Goal: Transaction & Acquisition: Purchase product/service

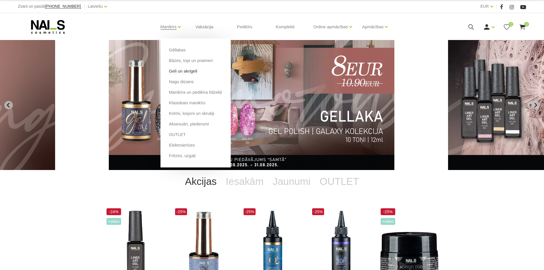
click at [180, 73] on link "Geli un akrigeli" at bounding box center [183, 71] width 28 height 6
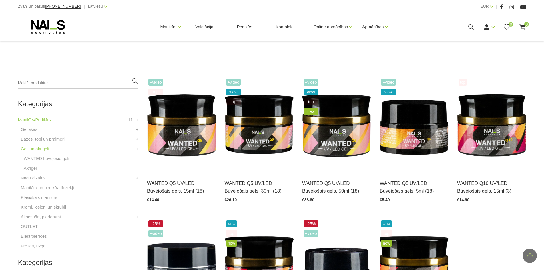
scroll to position [99, 0]
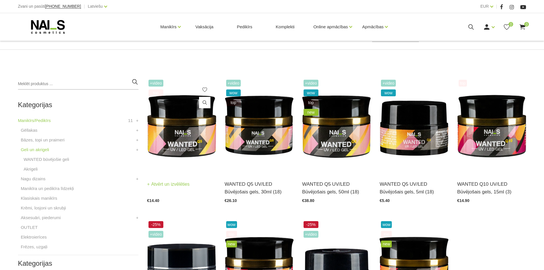
click at [191, 125] on img at bounding box center [181, 125] width 69 height 95
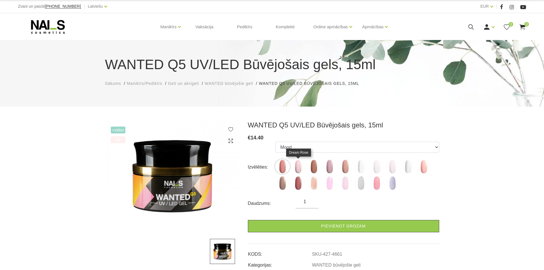
click at [296, 162] on img at bounding box center [298, 166] width 14 height 14
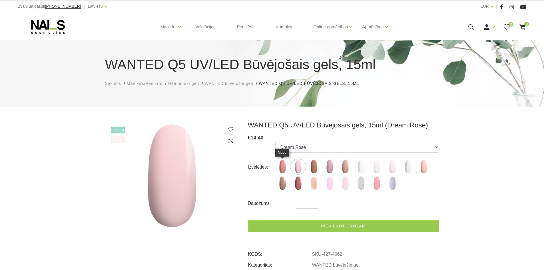
click at [282, 166] on img at bounding box center [283, 166] width 14 height 14
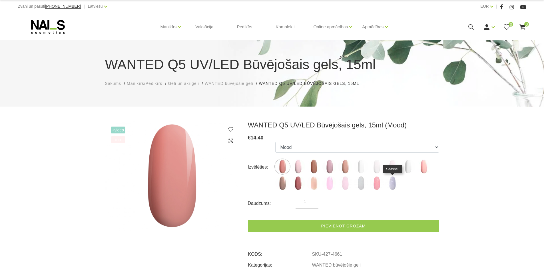
click at [392, 179] on img at bounding box center [393, 183] width 14 height 14
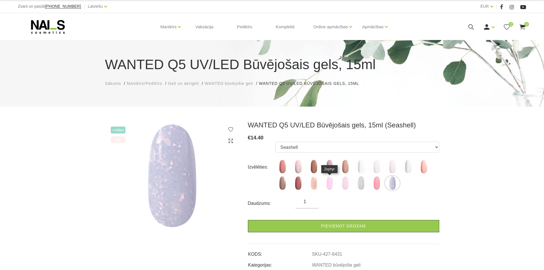
click at [331, 181] on img at bounding box center [330, 183] width 14 height 14
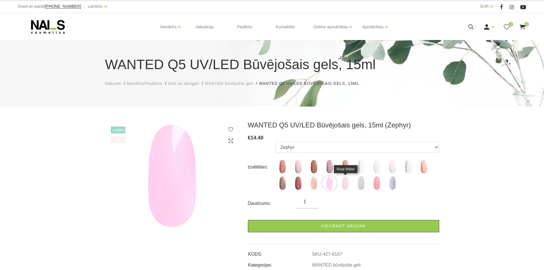
click at [345, 183] on img at bounding box center [345, 183] width 14 height 14
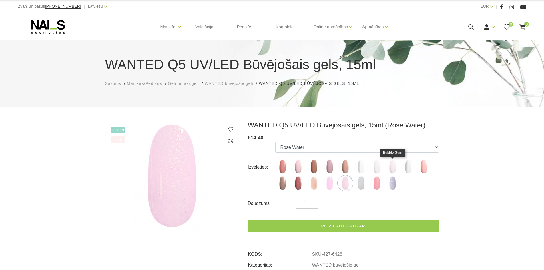
click at [389, 170] on img at bounding box center [393, 166] width 14 height 14
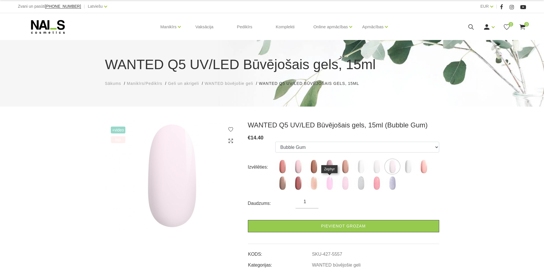
click at [330, 182] on img at bounding box center [330, 183] width 14 height 14
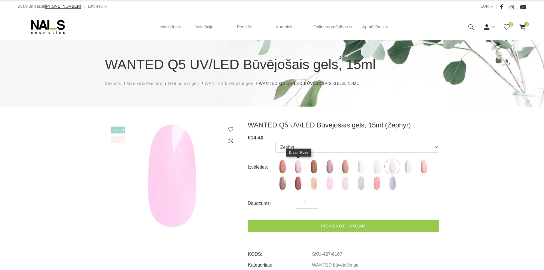
click at [295, 163] on img at bounding box center [298, 166] width 14 height 14
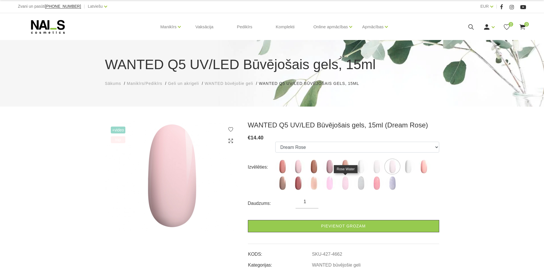
click at [345, 181] on img at bounding box center [345, 183] width 14 height 14
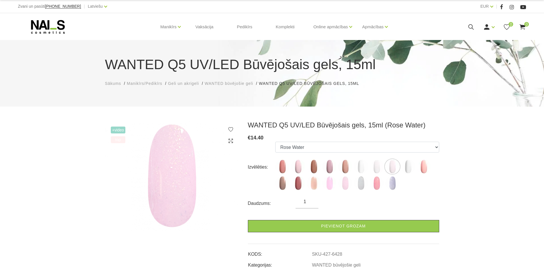
click at [345, 181] on img at bounding box center [345, 183] width 14 height 14
click at [376, 181] on img at bounding box center [377, 183] width 14 height 14
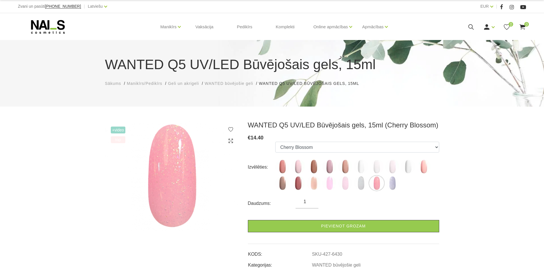
click at [355, 179] on label at bounding box center [361, 183] width 14 height 14
click at [360, 184] on img at bounding box center [361, 183] width 14 height 14
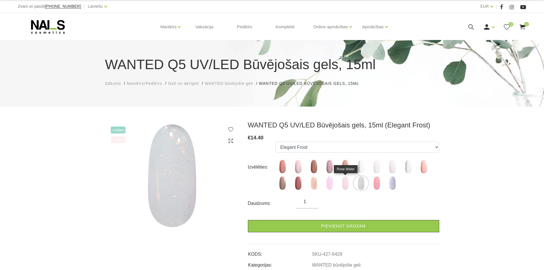
click at [348, 185] on img at bounding box center [345, 183] width 14 height 14
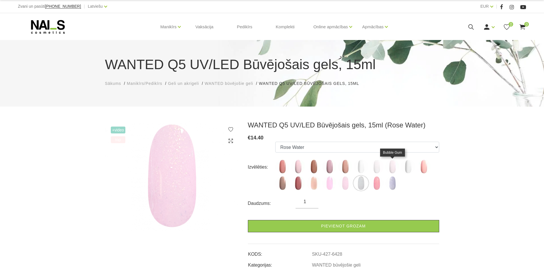
click at [393, 165] on img at bounding box center [393, 166] width 14 height 14
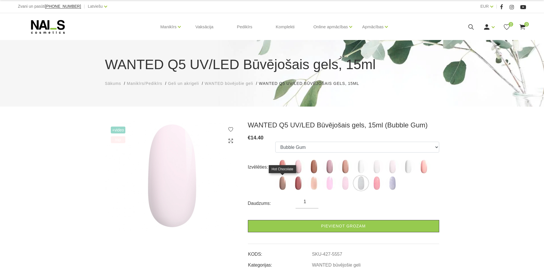
click at [283, 179] on img at bounding box center [283, 183] width 14 height 14
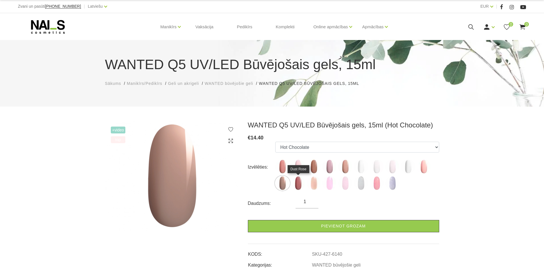
click at [299, 183] on img at bounding box center [298, 183] width 14 height 14
select select "6141"
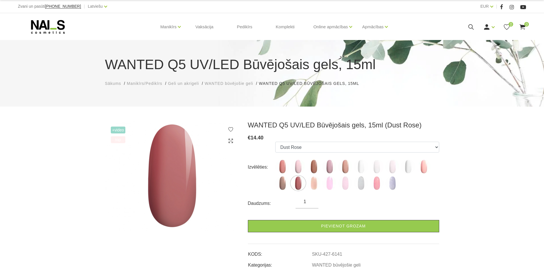
click at [61, 29] on use at bounding box center [48, 27] width 34 height 14
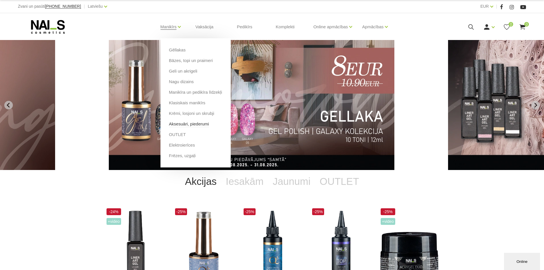
click at [198, 124] on link "Aksesuāri, piederumi" at bounding box center [189, 124] width 40 height 6
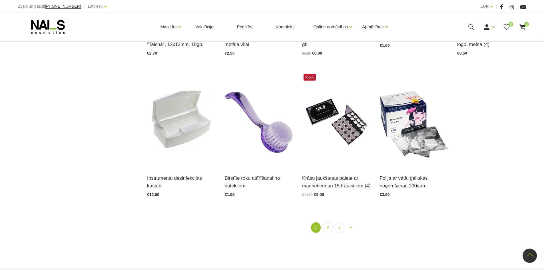
scroll to position [686, 0]
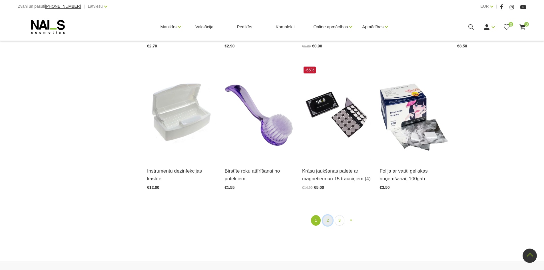
click at [328, 216] on link "2" at bounding box center [328, 220] width 10 height 11
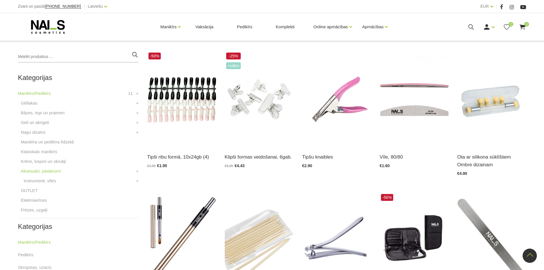
scroll to position [117, 0]
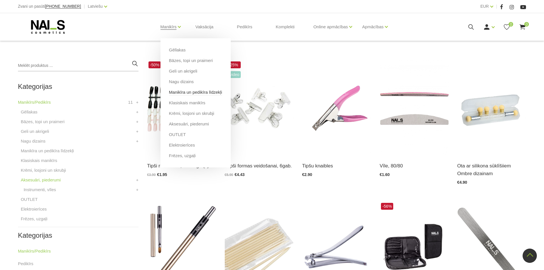
click at [196, 91] on link "Manikīra un pedikīra līdzekļi" at bounding box center [195, 92] width 53 height 6
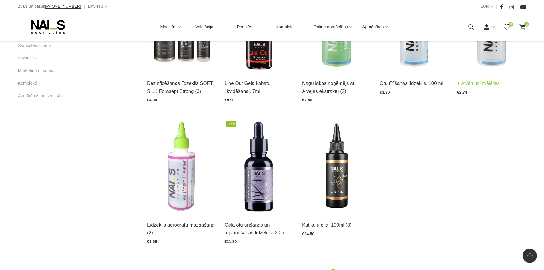
scroll to position [343, 0]
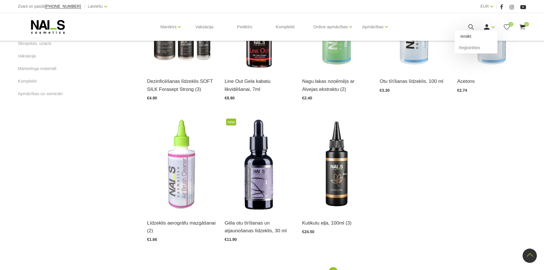
click at [472, 39] on link "Ienākt" at bounding box center [476, 36] width 43 height 11
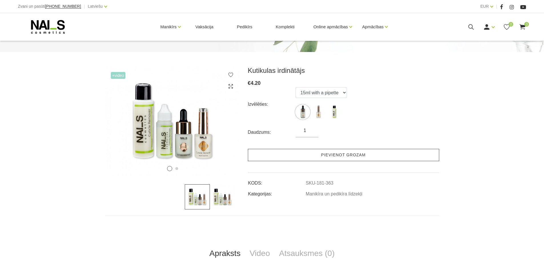
scroll to position [57, 0]
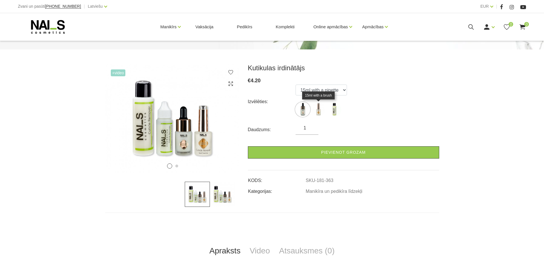
click at [316, 109] on img at bounding box center [319, 109] width 14 height 14
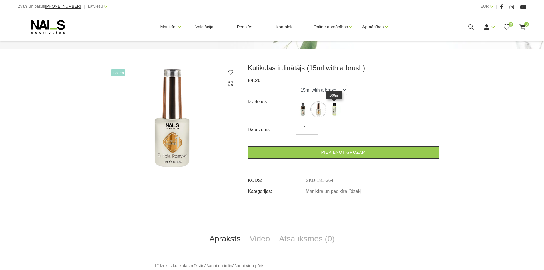
click at [333, 109] on img at bounding box center [334, 109] width 14 height 14
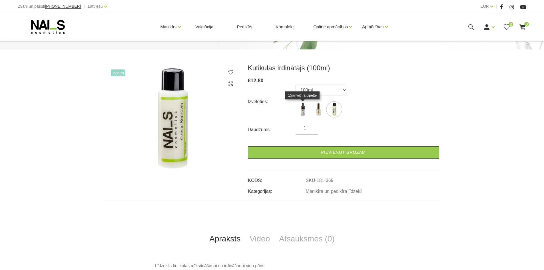
click at [307, 111] on img at bounding box center [303, 109] width 14 height 14
select select "363"
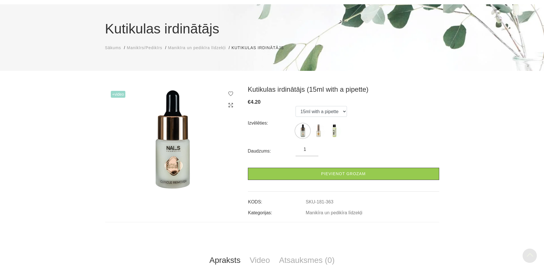
scroll to position [29, 0]
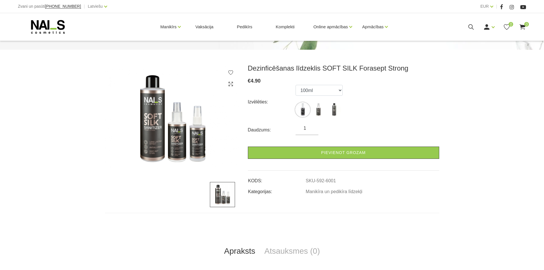
scroll to position [57, 0]
click at [317, 111] on img at bounding box center [319, 109] width 14 height 14
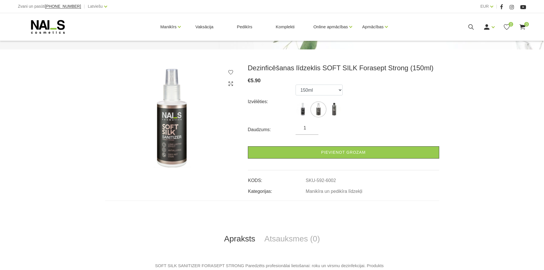
click at [327, 110] on ul "100ml 150ml 500ml" at bounding box center [319, 102] width 47 height 34
click at [328, 111] on img at bounding box center [334, 109] width 14 height 14
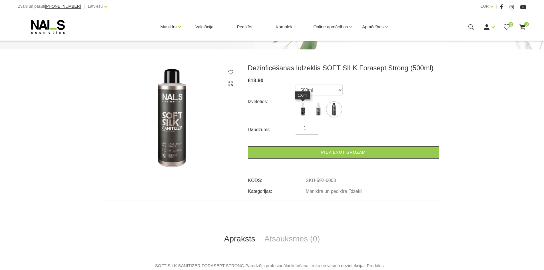
click at [298, 115] on img at bounding box center [303, 109] width 14 height 14
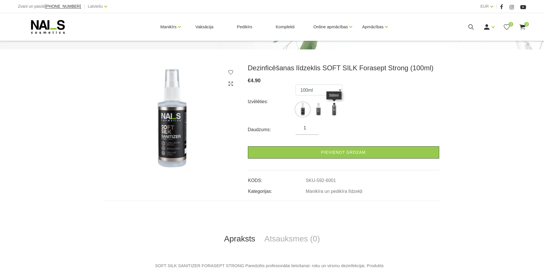
click at [339, 114] on img at bounding box center [334, 109] width 14 height 14
select select "6003"
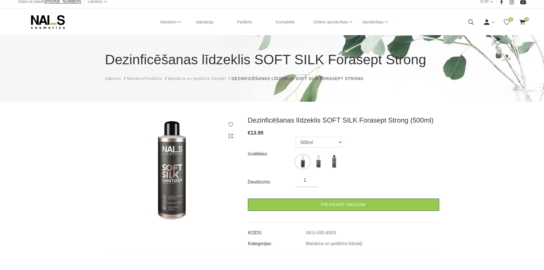
scroll to position [0, 0]
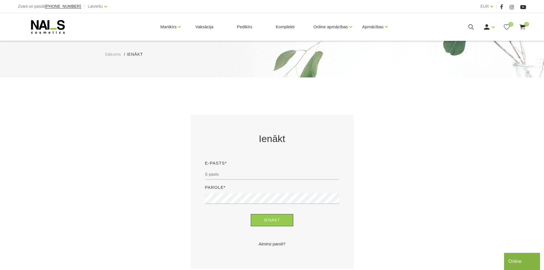
scroll to position [86, 0]
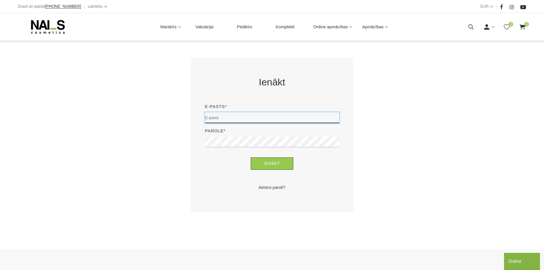
click at [253, 120] on input "email" at bounding box center [272, 117] width 134 height 11
type input "sanija@greentechlatvia.eu"
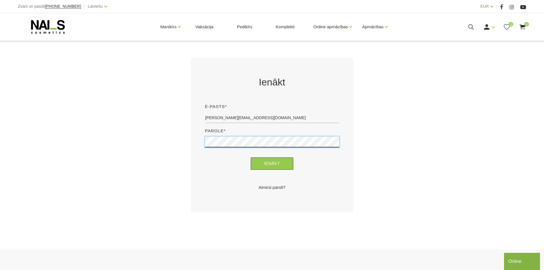
click at [251, 157] on button "Ienākt" at bounding box center [272, 163] width 43 height 12
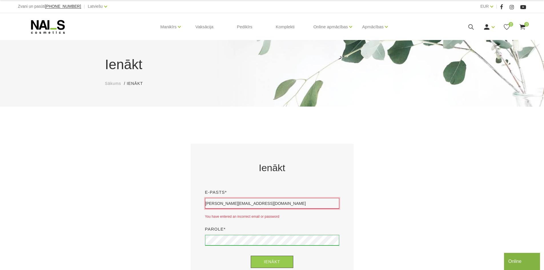
click at [259, 204] on input "sanija@greentechlatvia.eu" at bounding box center [272, 203] width 134 height 11
drag, startPoint x: 260, startPoint y: 203, endPoint x: 151, endPoint y: 209, distance: 108.7
click at [151, 209] on div "Ienākt E-pasts* sanija@greentechlatvia.eu You have entered an incorrect email o…" at bounding box center [272, 227] width 343 height 167
click at [221, 202] on input "email" at bounding box center [272, 203] width 134 height 11
type input "sanija.tamuza@gmail.com"
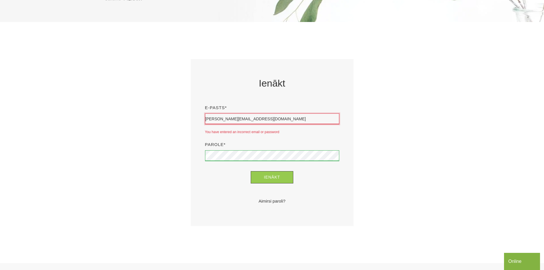
scroll to position [86, 0]
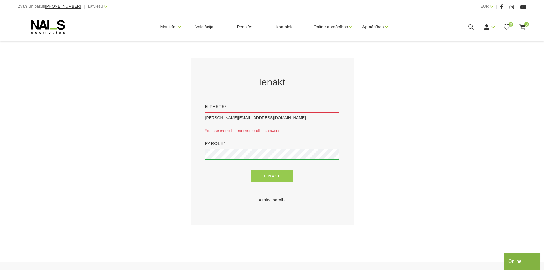
click at [212, 147] on div "Parole*" at bounding box center [272, 152] width 143 height 24
click at [251, 170] on button "Ienākt" at bounding box center [272, 176] width 43 height 12
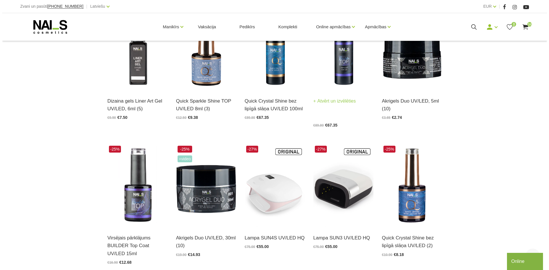
scroll to position [200, 0]
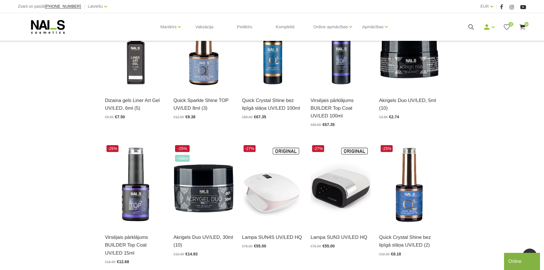
click at [521, 28] on icon at bounding box center [522, 26] width 7 height 7
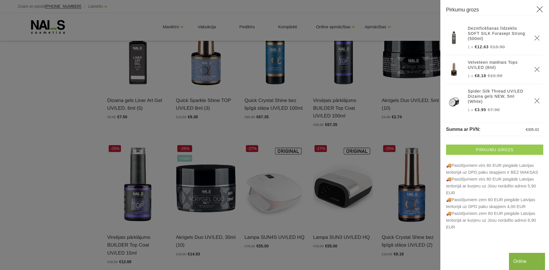
click at [507, 151] on link "Pirkumu grozs" at bounding box center [494, 150] width 97 height 10
